Goal: Transaction & Acquisition: Purchase product/service

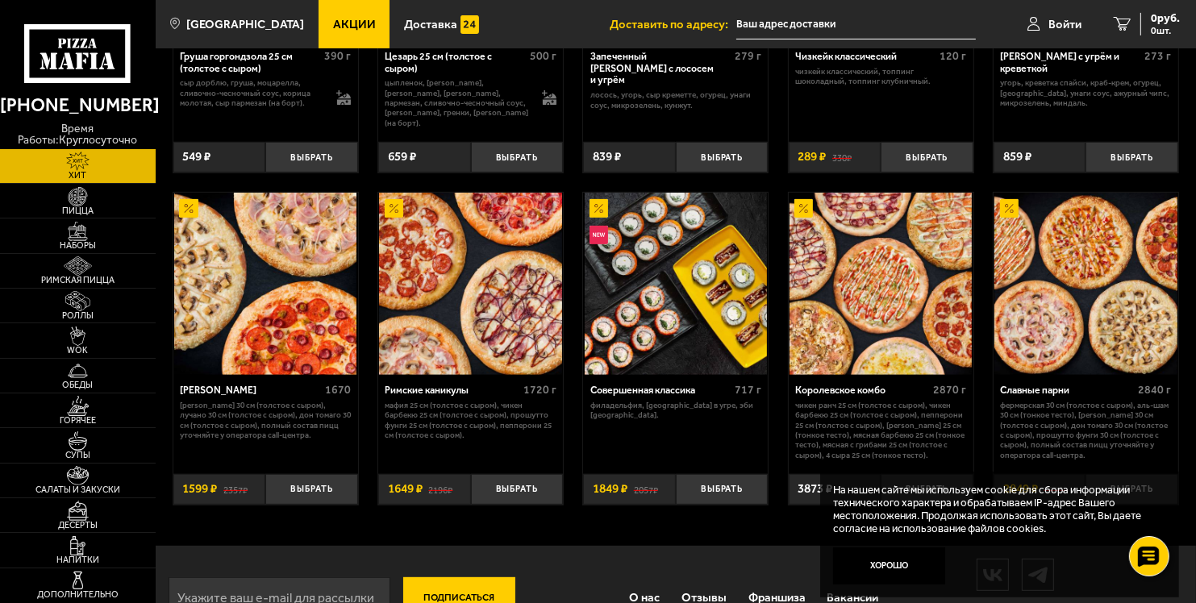
scroll to position [668, 0]
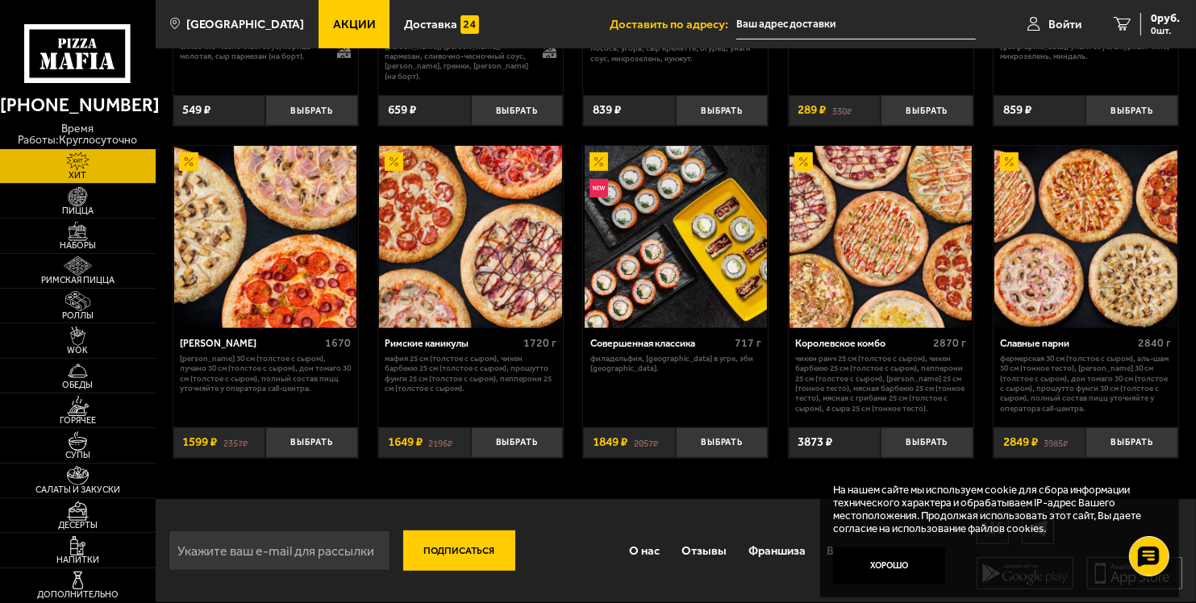
click at [1087, 257] on img at bounding box center [1085, 237] width 182 height 182
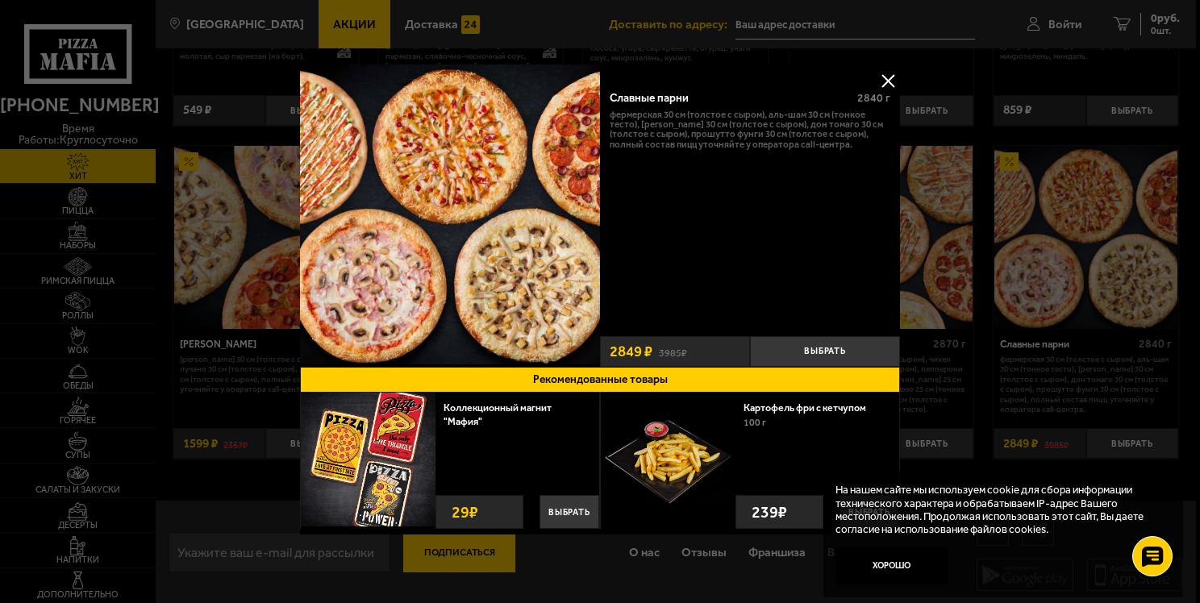
click at [739, 133] on p "Фермерская 30 см (толстое с сыром), Аль-Шам 30 см (тонкое тесто), [PERSON_NAME]…" at bounding box center [750, 130] width 281 height 40
click at [887, 83] on button at bounding box center [888, 81] width 24 height 24
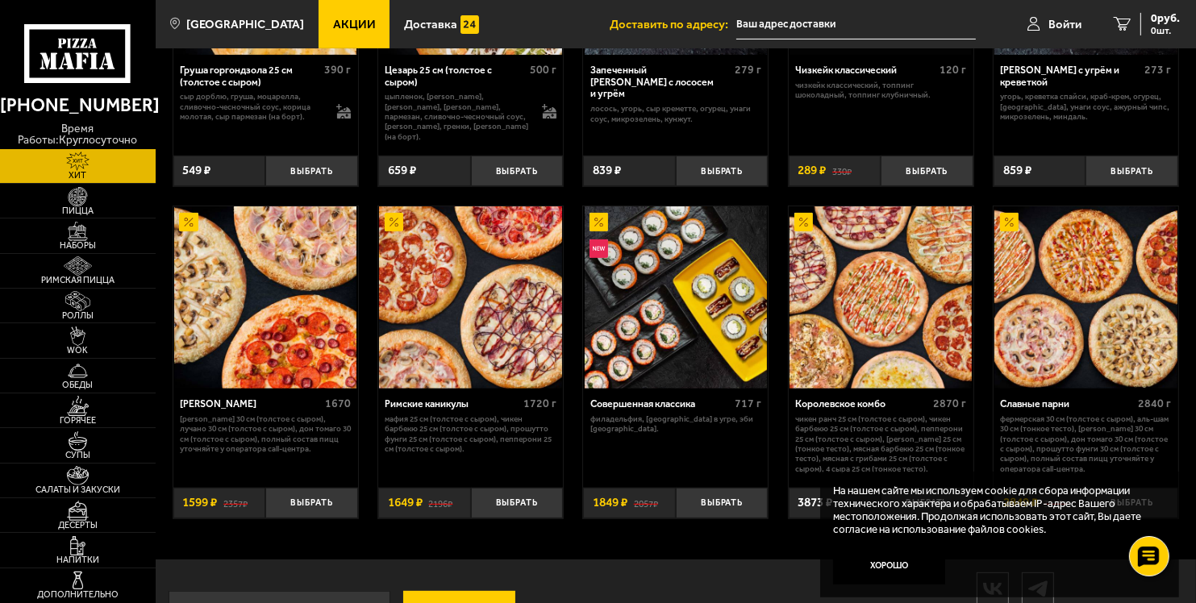
scroll to position [668, 0]
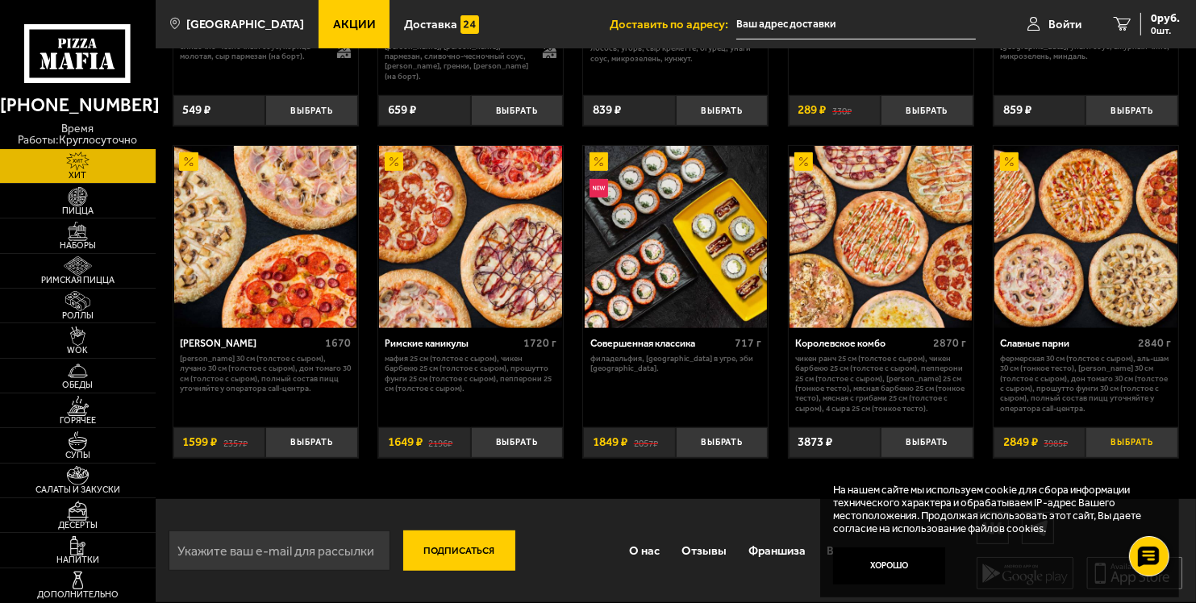
click at [1116, 444] on button "Выбрать" at bounding box center [1132, 442] width 93 height 31
click at [866, 242] on img at bounding box center [881, 237] width 182 height 182
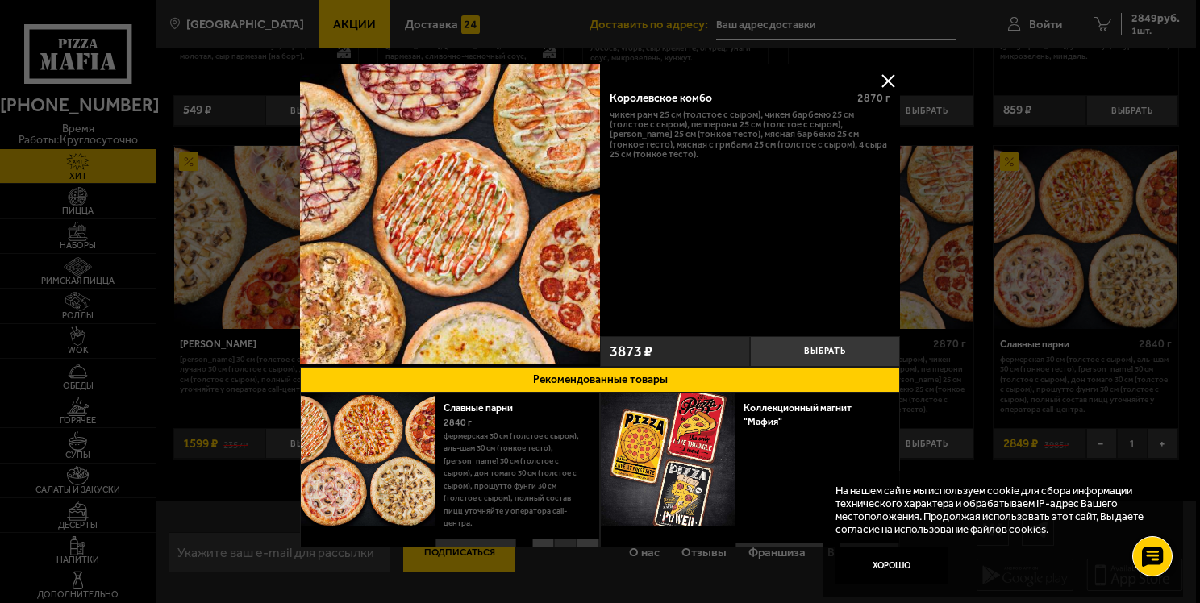
click at [883, 81] on button at bounding box center [888, 81] width 24 height 24
